Goal: Information Seeking & Learning: Find specific fact

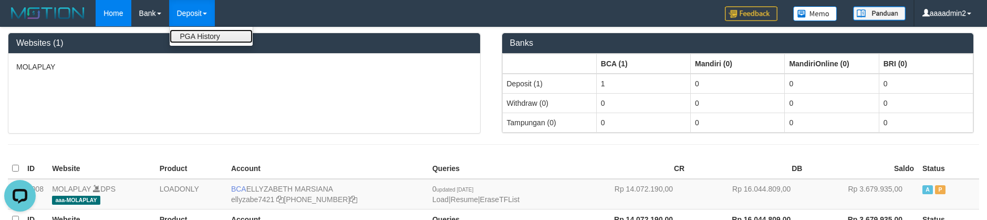
click at [205, 43] on link "PGA History" at bounding box center [211, 36] width 83 height 14
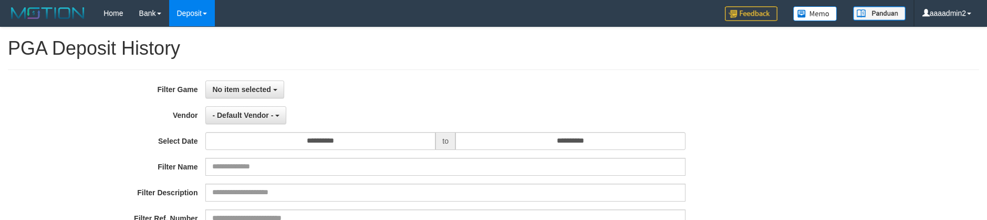
select select
select select "**"
click at [253, 89] on span "No item selected" at bounding box center [241, 89] width 58 height 8
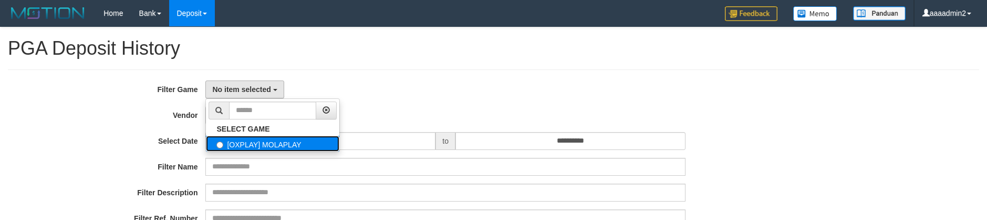
click at [265, 142] on label "[OXPLAY] MOLAPLAY" at bounding box center [272, 143] width 133 height 16
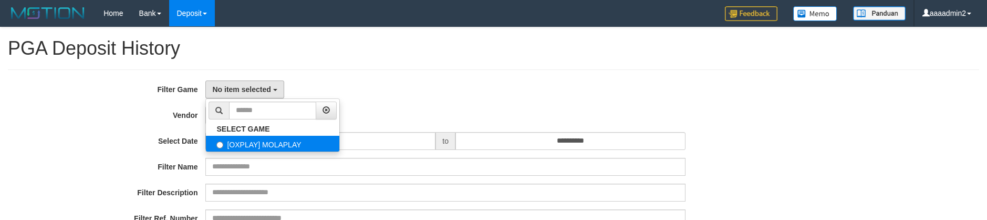
select select "****"
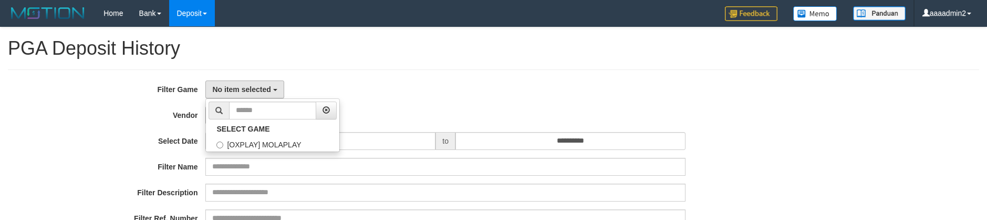
scroll to position [9, 0]
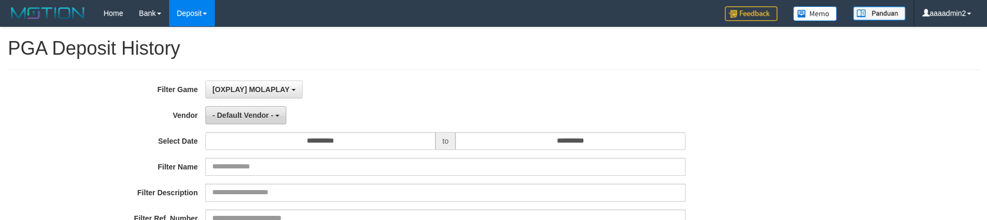
click at [266, 116] on span "- Default Vendor -" at bounding box center [242, 115] width 61 height 8
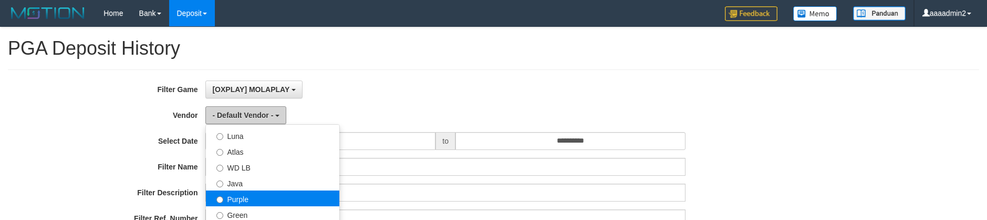
scroll to position [105, 0]
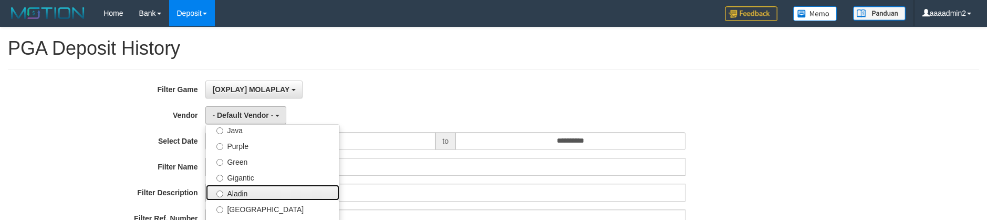
drag, startPoint x: 253, startPoint y: 189, endPoint x: 270, endPoint y: 172, distance: 23.8
click at [253, 189] on label "Aladin" at bounding box center [272, 192] width 133 height 16
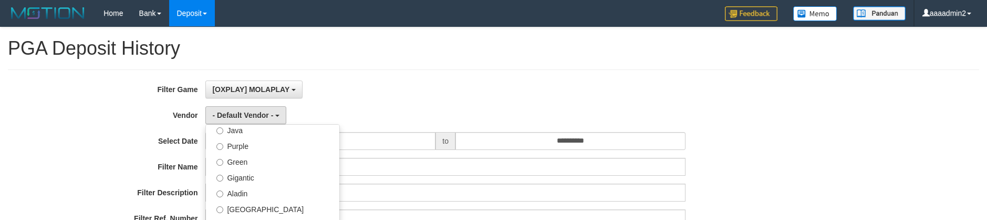
select select "**********"
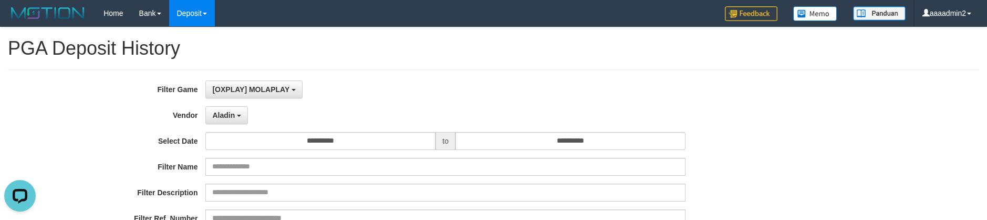
scroll to position [158, 0]
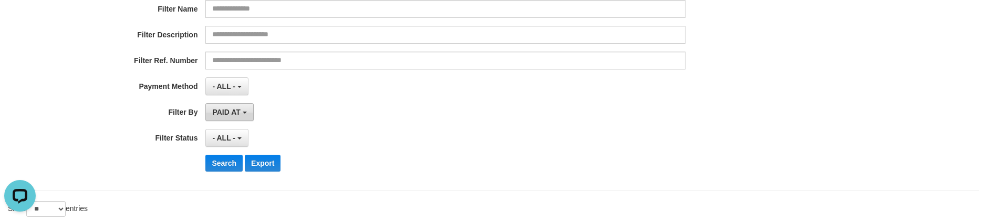
click at [220, 108] on span "PAID AT" at bounding box center [226, 112] width 28 height 8
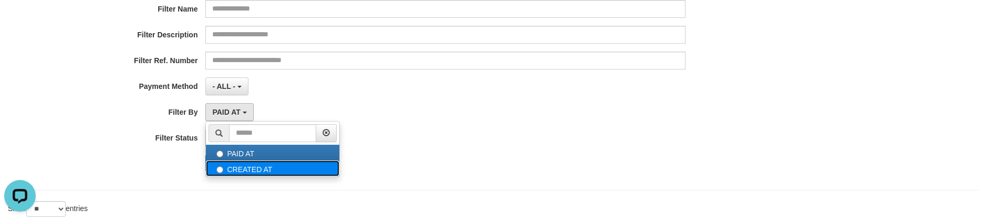
click at [248, 168] on label "CREATED AT" at bounding box center [272, 168] width 133 height 16
select select "*"
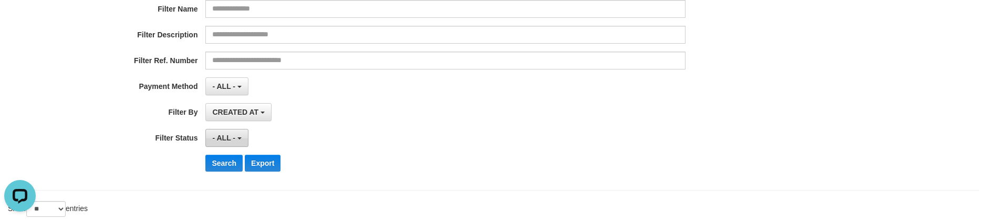
click at [241, 140] on button "- ALL -" at bounding box center [226, 138] width 43 height 18
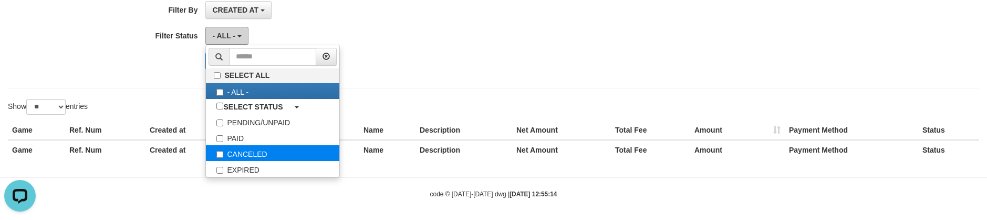
scroll to position [263, 0]
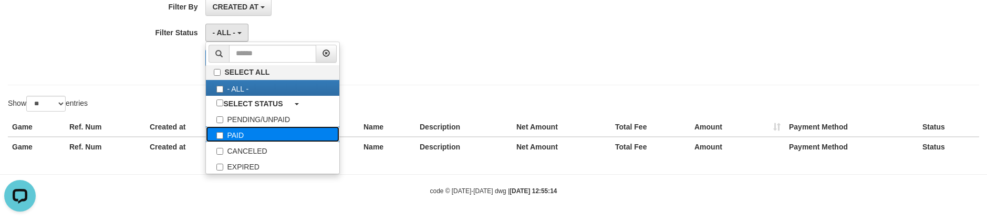
click at [252, 134] on label "PAID" at bounding box center [272, 134] width 133 height 16
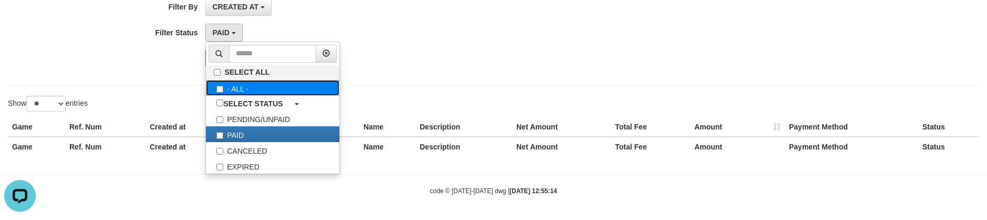
drag, startPoint x: 347, startPoint y: 84, endPoint x: 500, endPoint y: 80, distance: 153.4
click at [339, 83] on label "- ALL -" at bounding box center [272, 88] width 133 height 16
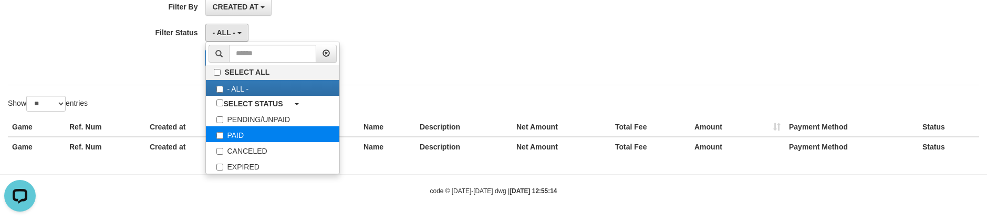
select select "*"
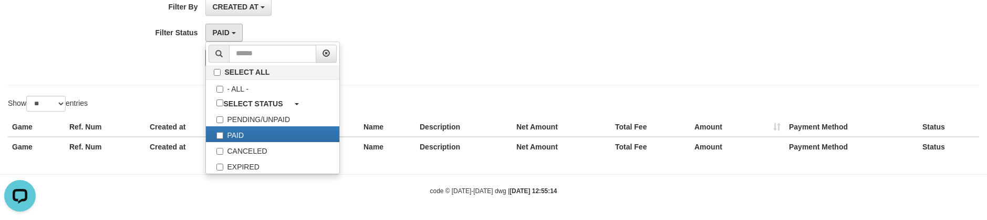
drag, startPoint x: 527, startPoint y: 128, endPoint x: 359, endPoint y: 131, distance: 168.1
click at [527, 128] on th "Net Amount" at bounding box center [561, 126] width 99 height 19
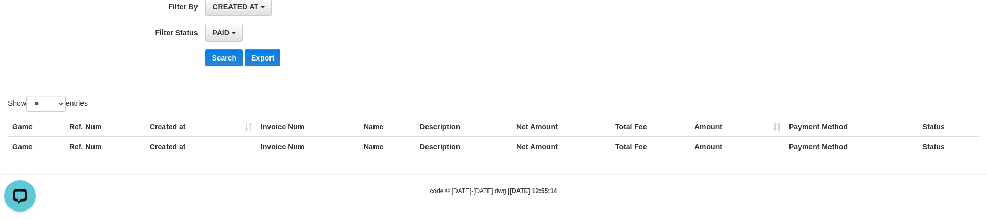
click at [202, 58] on div "Search Export" at bounding box center [411, 57] width 822 height 17
click at [230, 58] on button "Search" at bounding box center [223, 57] width 37 height 17
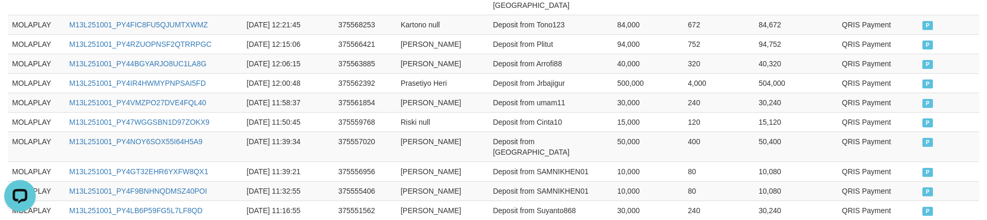
scroll to position [769, 0]
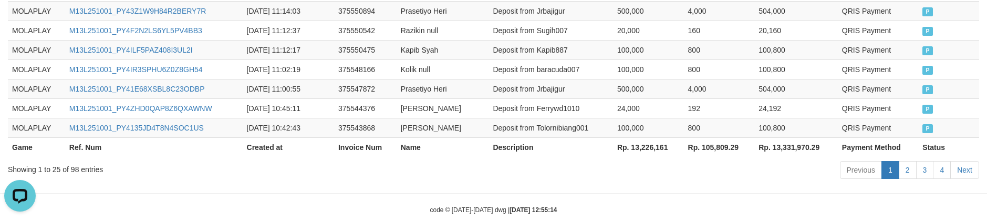
click at [637, 137] on th "Rp. 13,226,161" at bounding box center [648, 146] width 71 height 19
copy th "13,226,161"
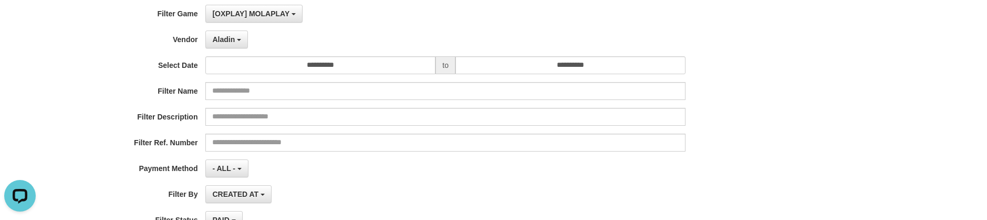
scroll to position [0, 0]
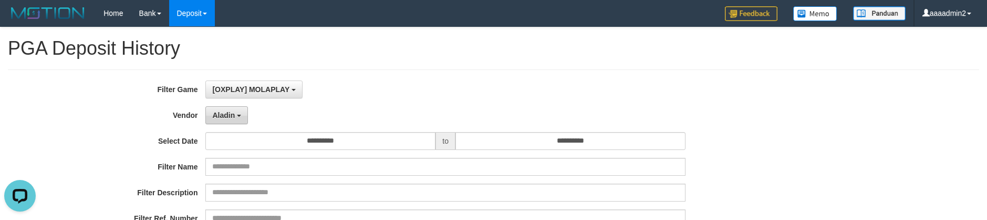
click at [215, 117] on span "Aladin" at bounding box center [223, 115] width 23 height 8
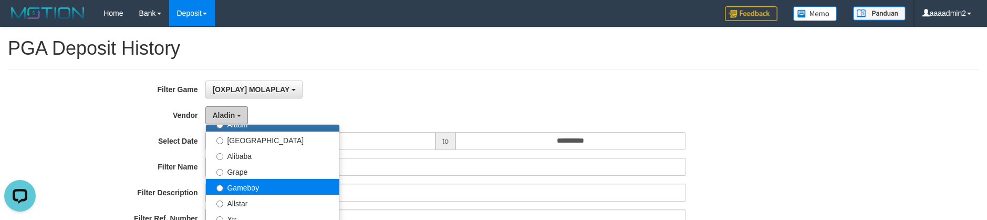
scroll to position [158, 0]
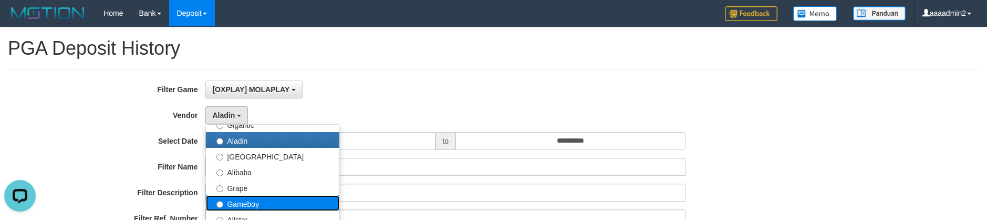
click at [258, 202] on label "Gameboy" at bounding box center [272, 203] width 133 height 16
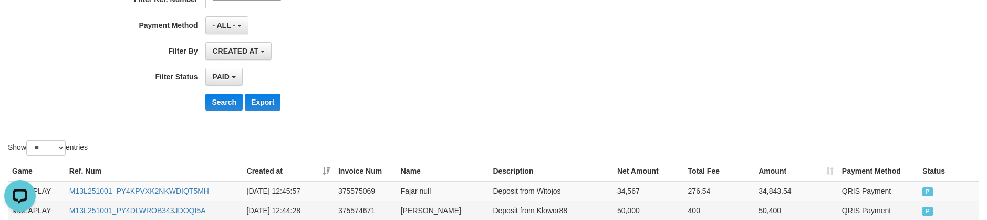
scroll to position [263, 0]
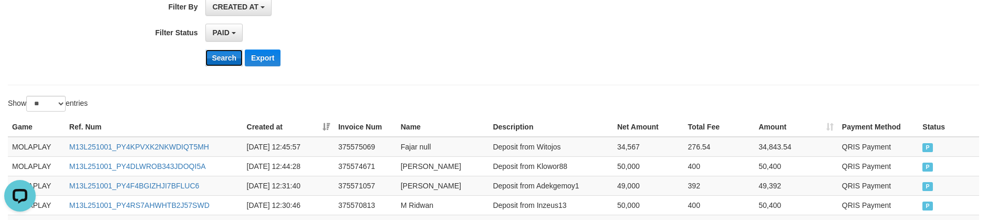
click at [218, 57] on button "Search" at bounding box center [223, 57] width 37 height 17
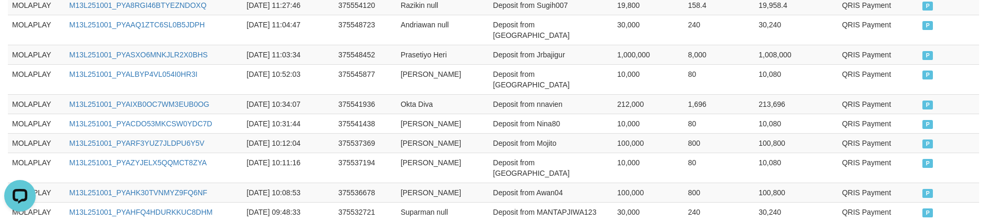
scroll to position [769, 0]
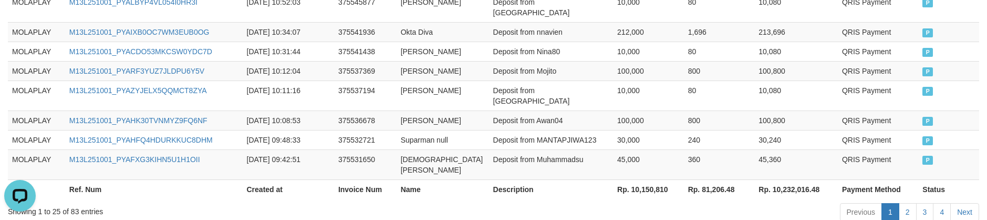
click at [656, 179] on th "Rp. 10,150,810" at bounding box center [648, 188] width 71 height 19
copy th "10,150,810"
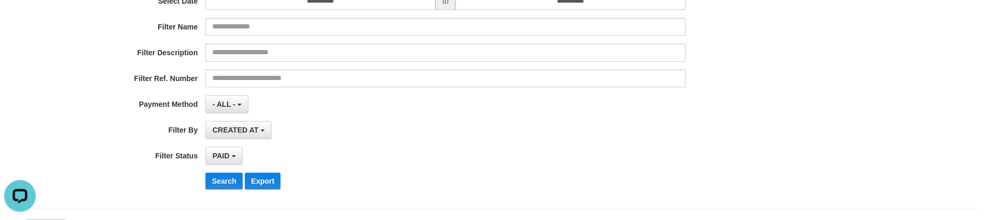
scroll to position [86, 0]
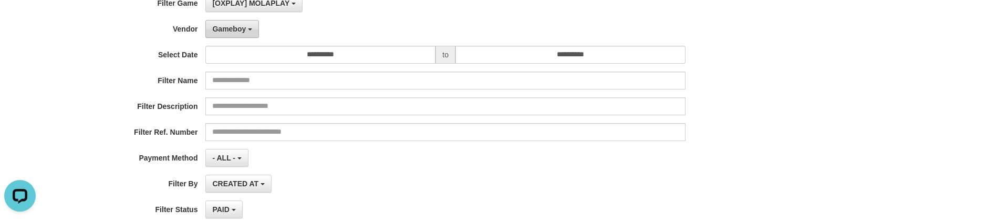
click at [241, 24] on button "Gameboy" at bounding box center [232, 29] width 54 height 18
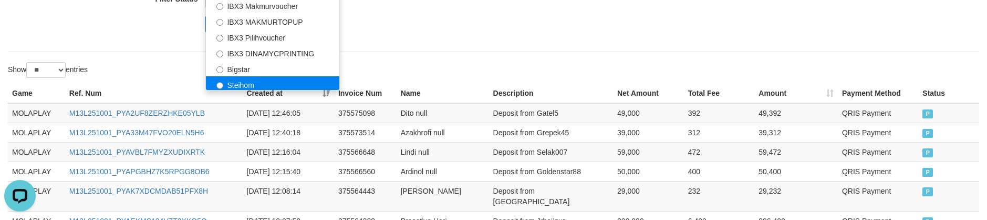
scroll to position [339, 0]
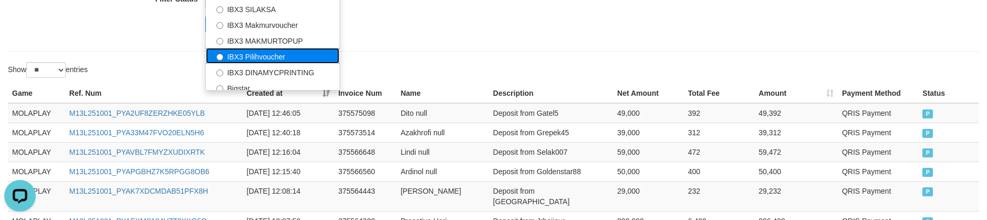
click at [273, 51] on label "IBX3 Pilihvoucher" at bounding box center [272, 56] width 133 height 16
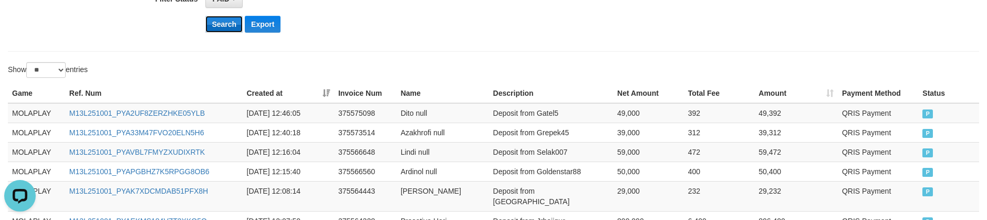
click at [231, 29] on button "Search" at bounding box center [223, 24] width 37 height 17
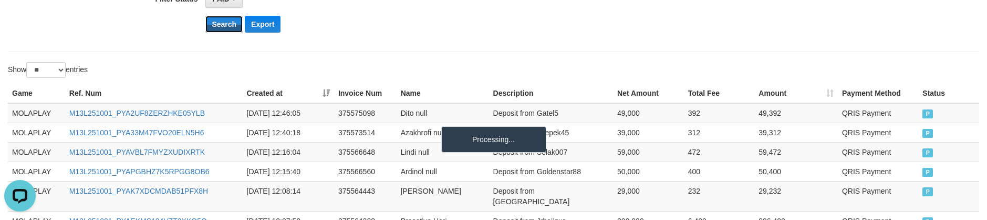
scroll to position [322, 0]
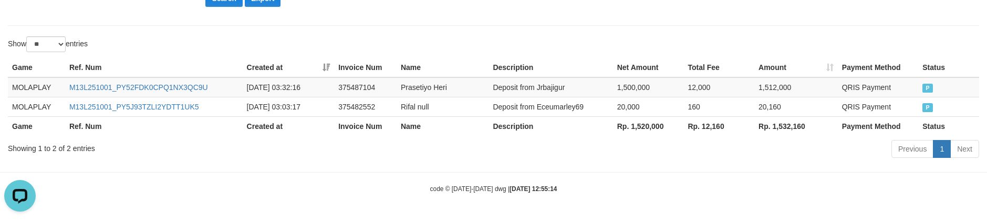
click at [639, 131] on th "Rp. 1,520,000" at bounding box center [648, 125] width 71 height 19
copy th "1,520,000"
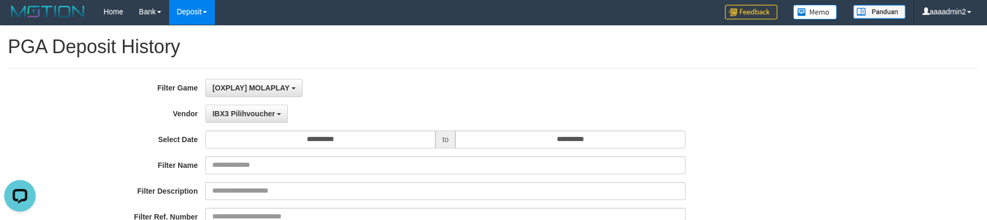
scroll to position [0, 0]
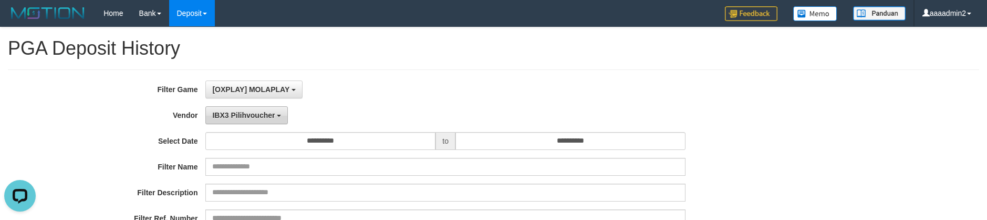
click at [251, 113] on span "IBX3 Pilihvoucher" at bounding box center [243, 115] width 62 height 8
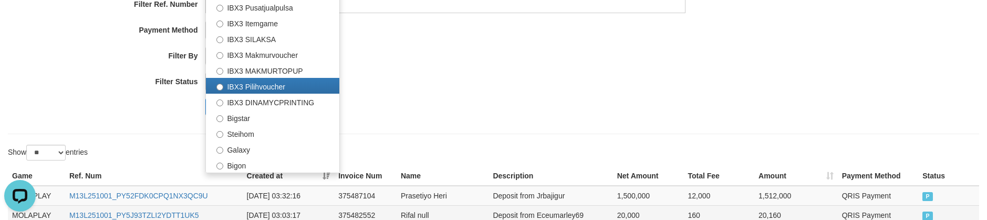
scroll to position [263, 0]
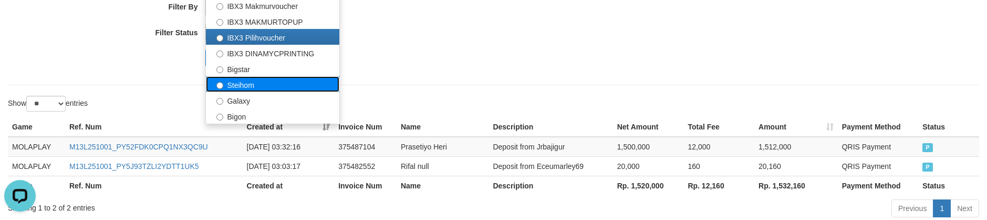
click at [246, 84] on label "Steihom" at bounding box center [272, 84] width 133 height 16
select select "**********"
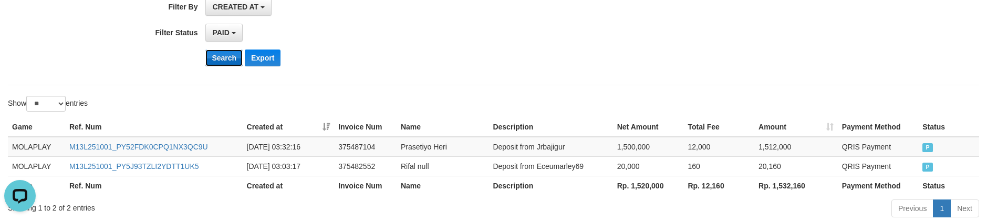
click at [230, 60] on button "Search" at bounding box center [223, 57] width 37 height 17
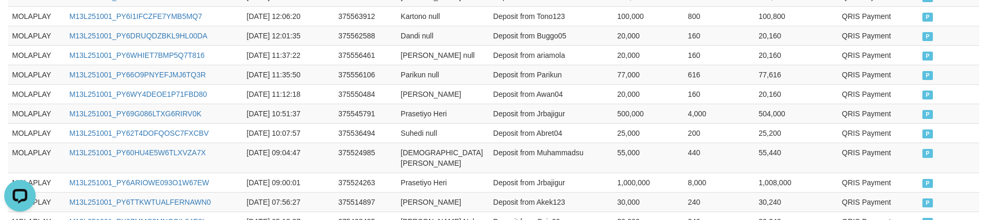
scroll to position [578, 0]
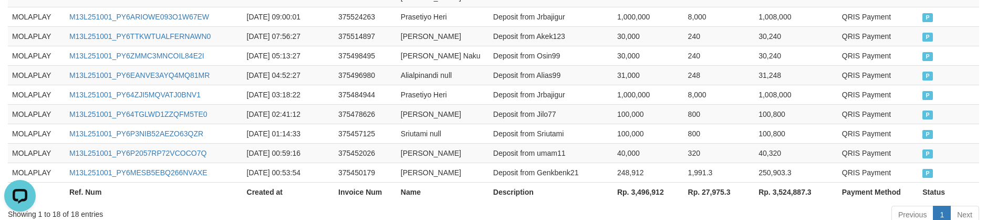
click at [647, 182] on th "Rp. 3,496,912" at bounding box center [648, 191] width 71 height 19
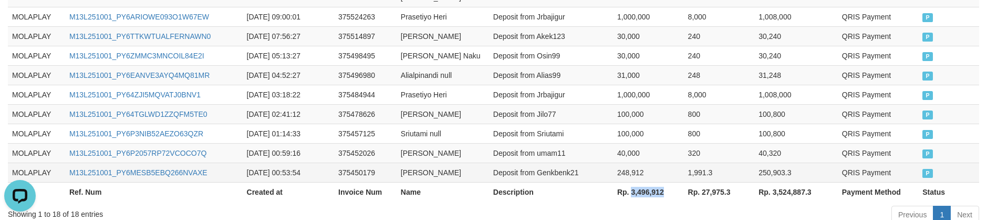
copy th "3,496,912"
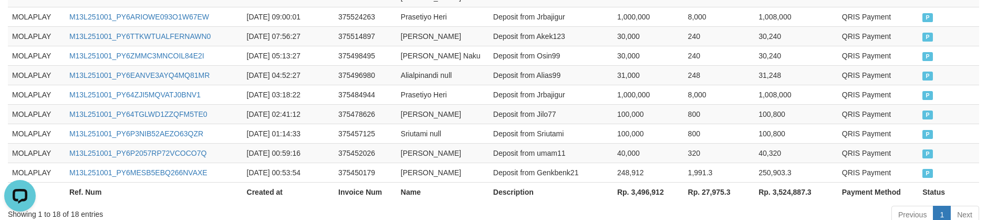
click at [472, 204] on div "Previous 1 Next" at bounding box center [699, 215] width 560 height 23
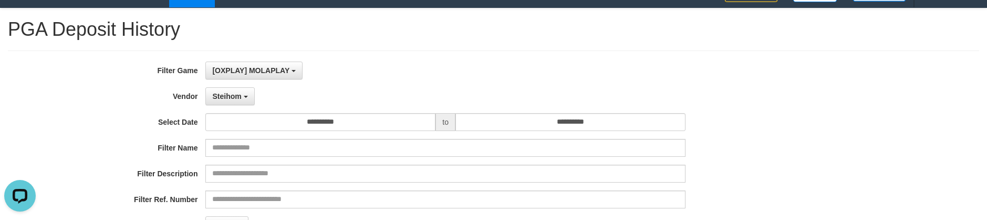
scroll to position [0, 0]
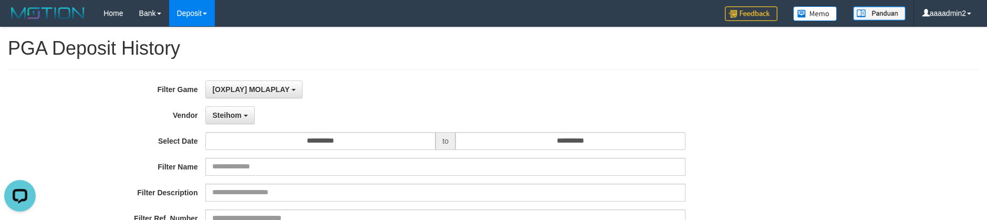
click at [790, 168] on div "Filter Name" at bounding box center [411, 167] width 822 height 18
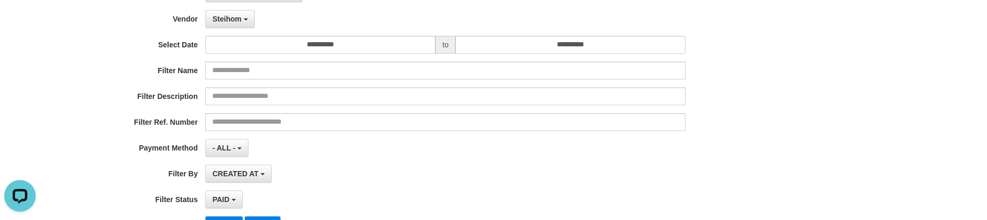
scroll to position [105, 0]
